Goal: Find specific page/section: Find specific page/section

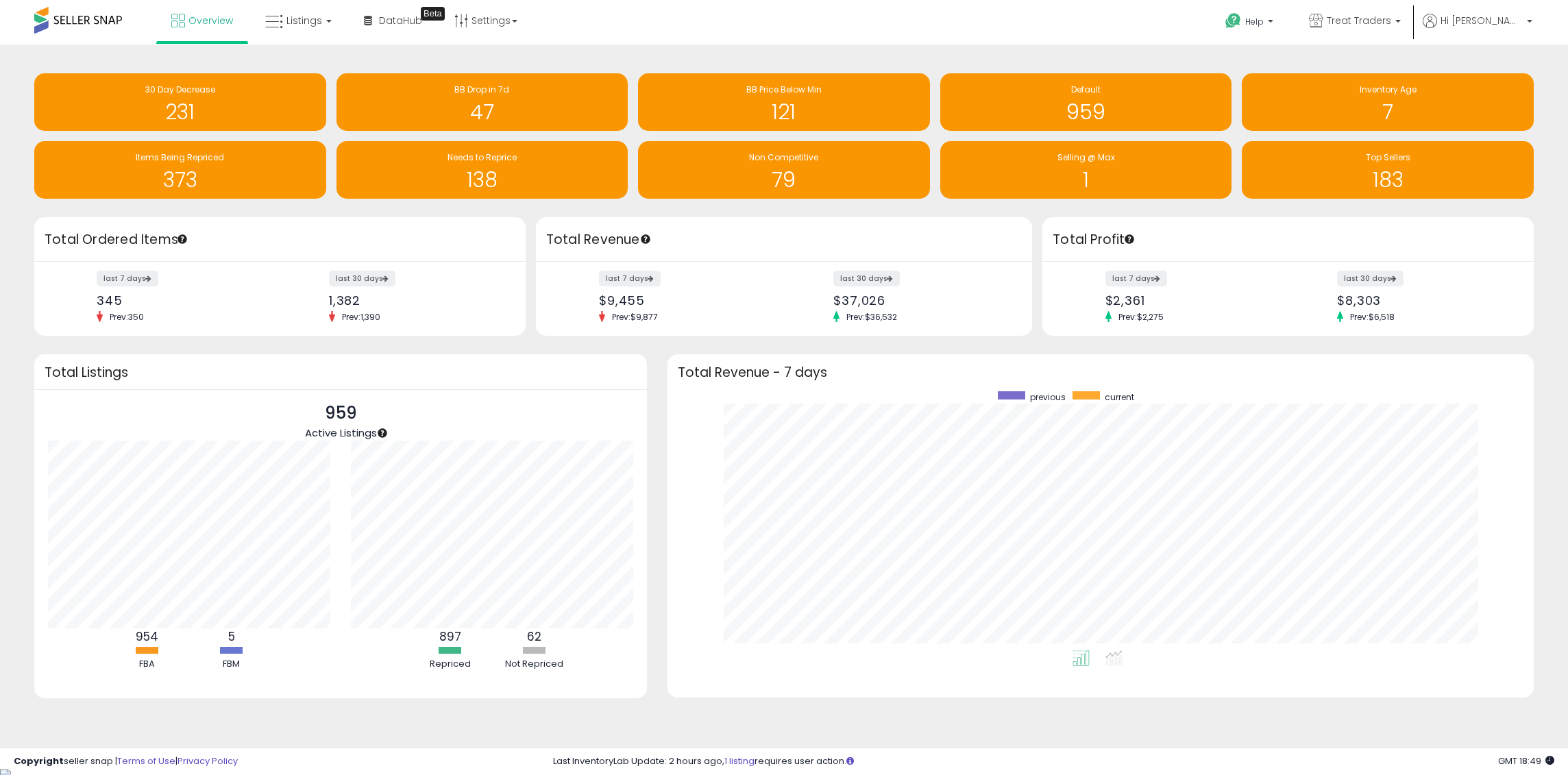
scroll to position [259, 839]
click at [299, 26] on link "Listings" at bounding box center [298, 20] width 87 height 41
click at [322, 65] on icon at bounding box center [308, 68] width 60 height 18
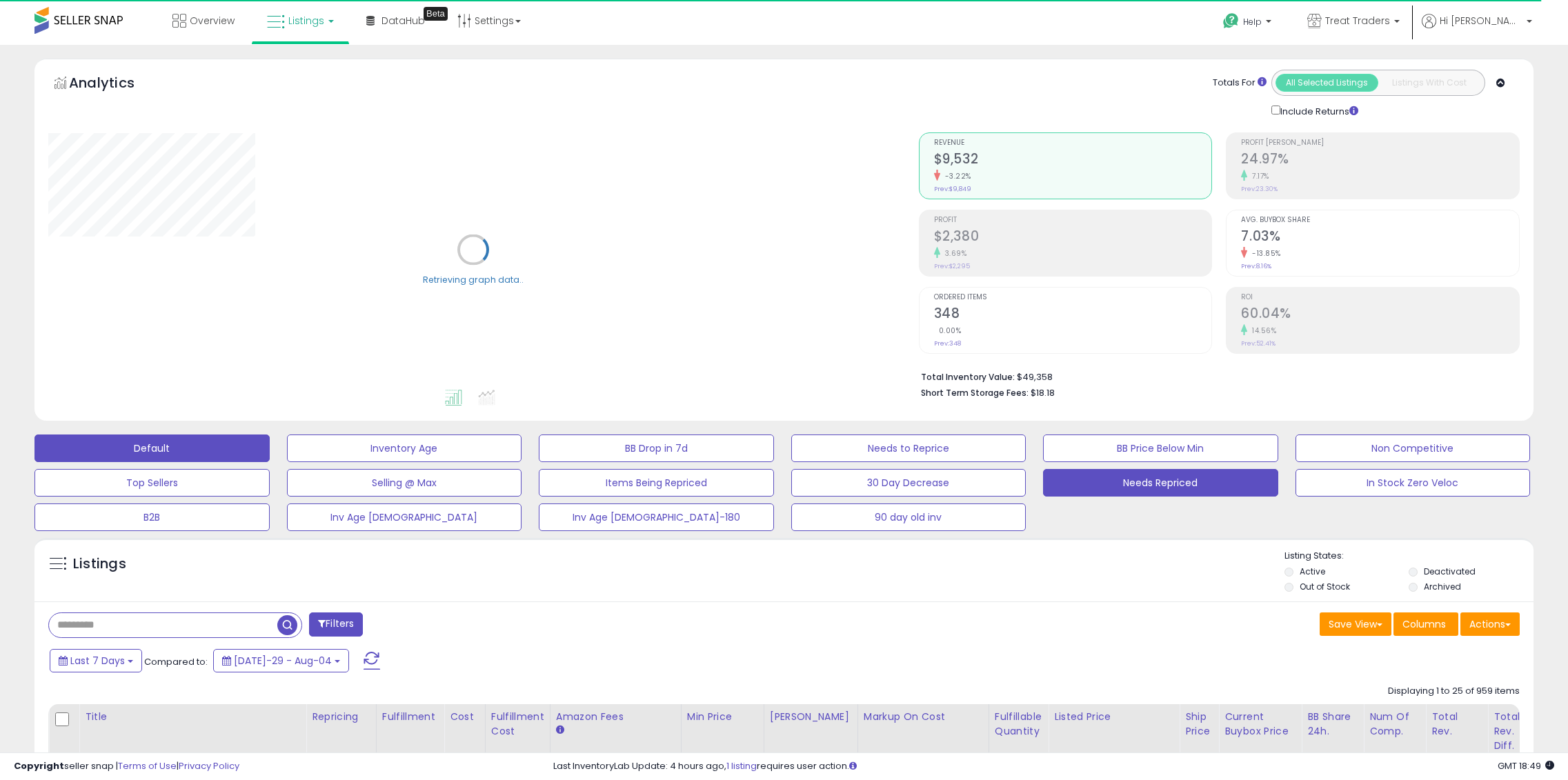
click at [522, 463] on button "Needs Repriced" at bounding box center [405, 448] width 235 height 27
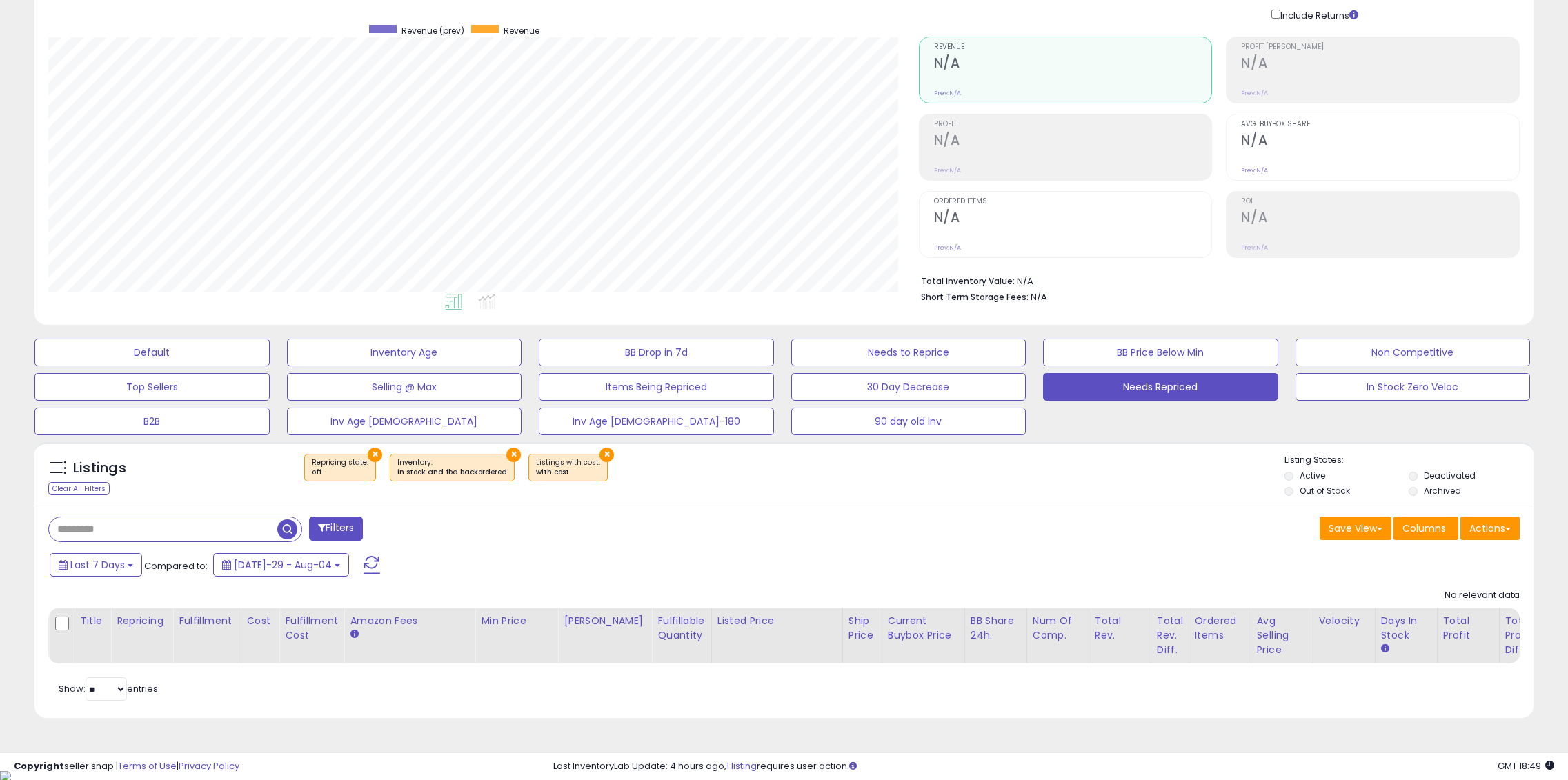
scroll to position [283, 870]
